Goal: Information Seeking & Learning: Learn about a topic

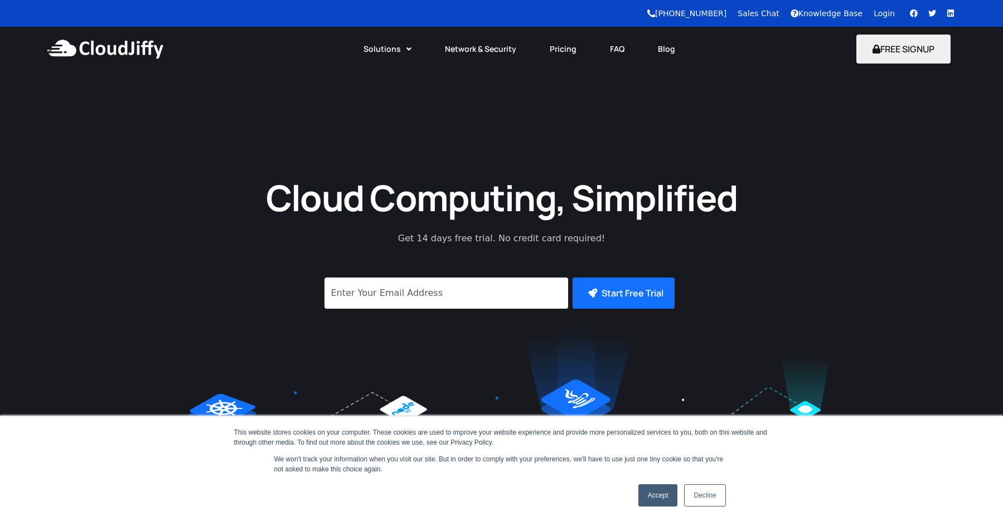
click at [566, 54] on link "Pricing" at bounding box center [563, 49] width 60 height 25
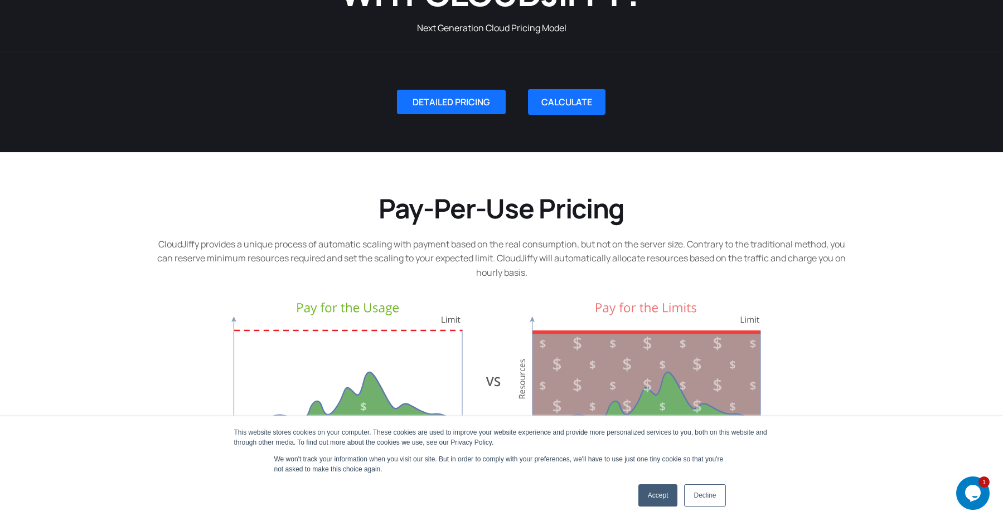
scroll to position [154, 0]
